Goal: Information Seeking & Learning: Learn about a topic

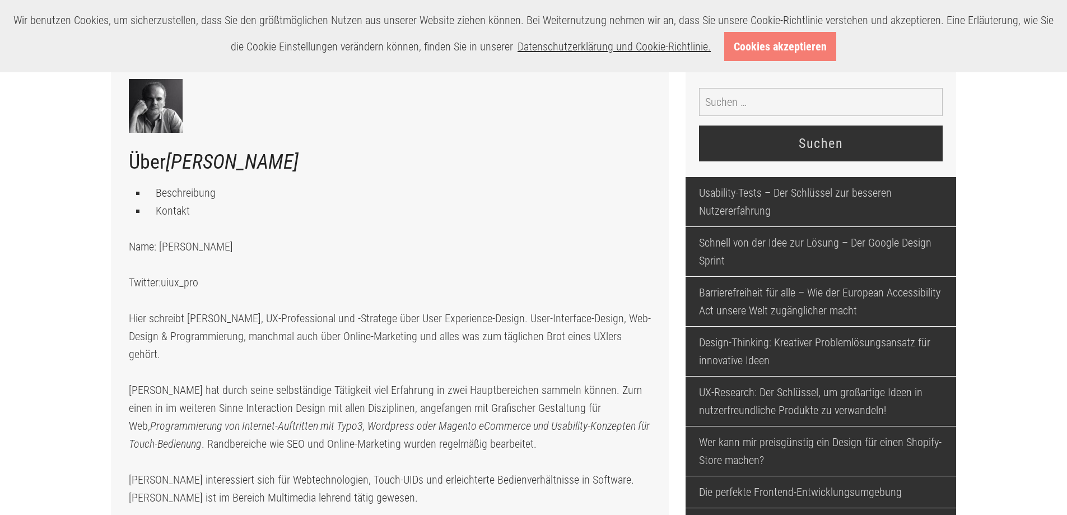
scroll to position [56, 0]
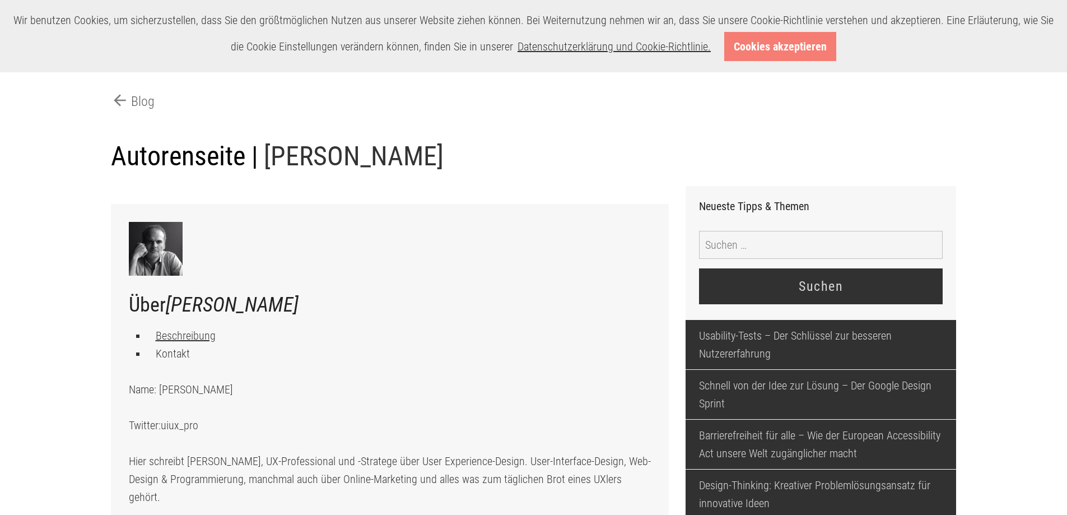
click at [188, 339] on link "Beschreibung" at bounding box center [186, 335] width 60 height 13
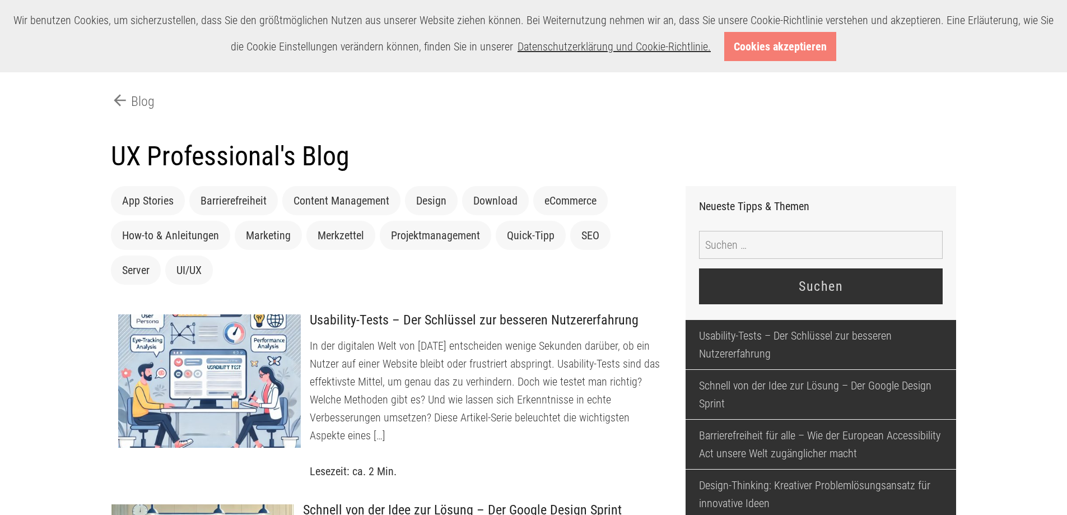
scroll to position [56, 0]
